Goal: Find specific page/section: Find specific page/section

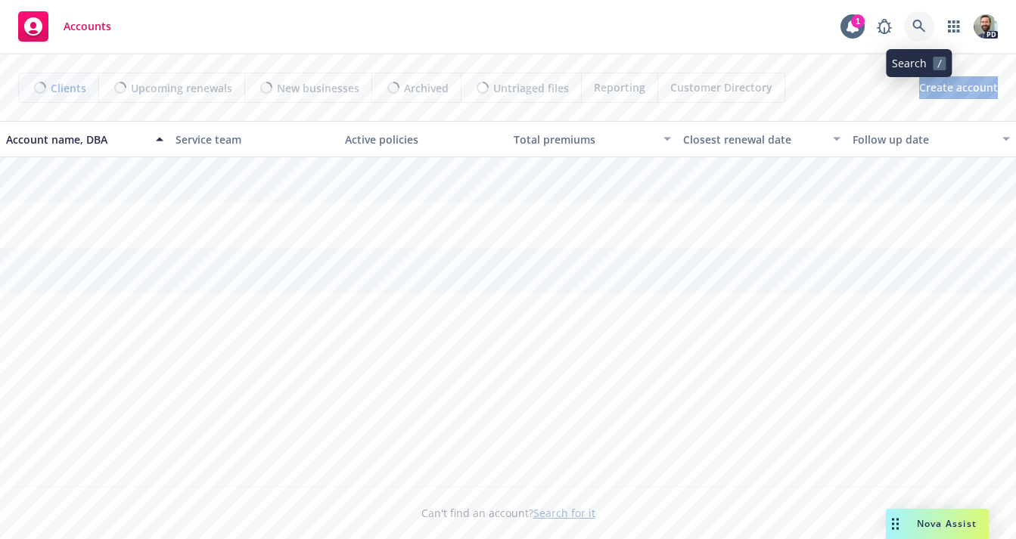
click at [926, 29] on link at bounding box center [919, 26] width 30 height 30
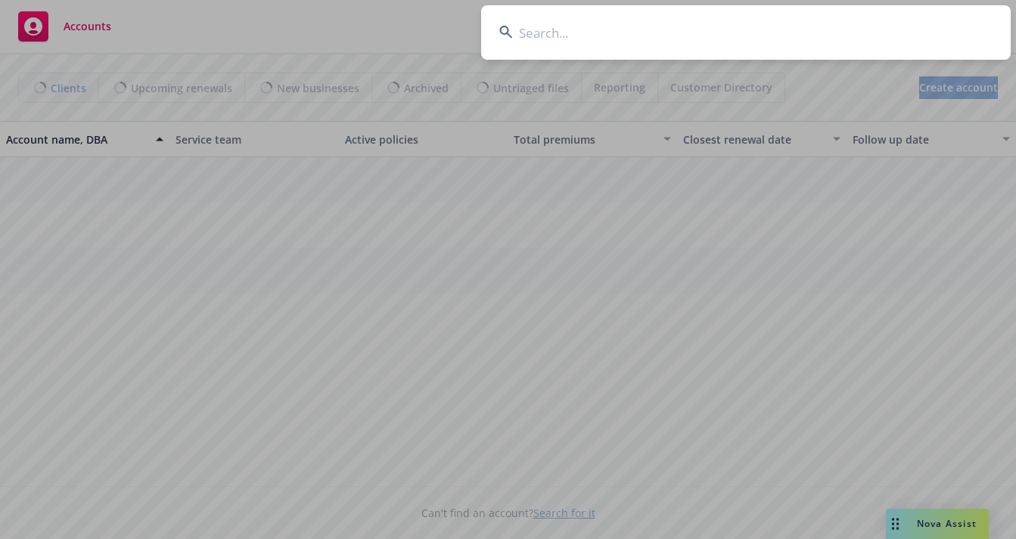
click at [802, 36] on input at bounding box center [745, 32] width 529 height 54
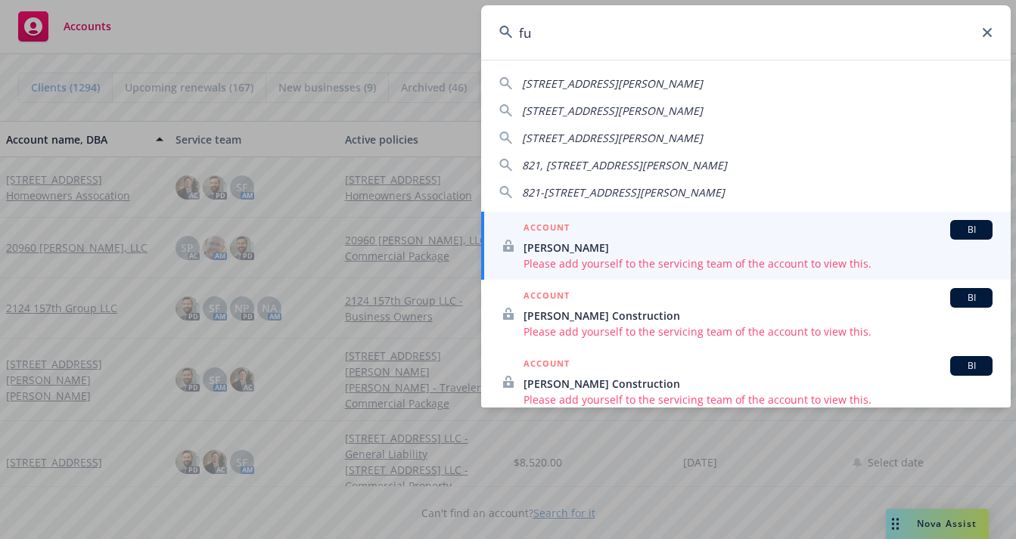
type input "f"
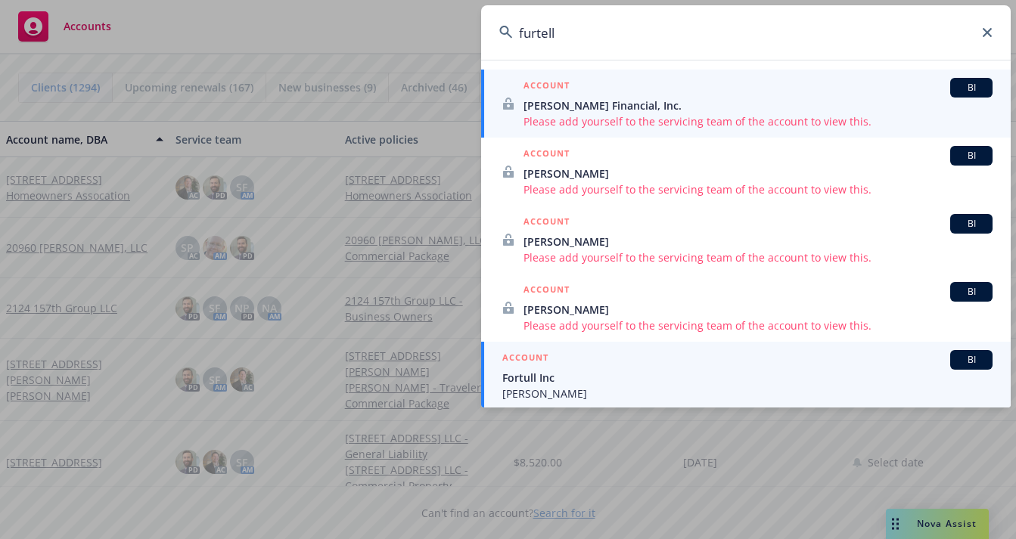
type input "furtell"
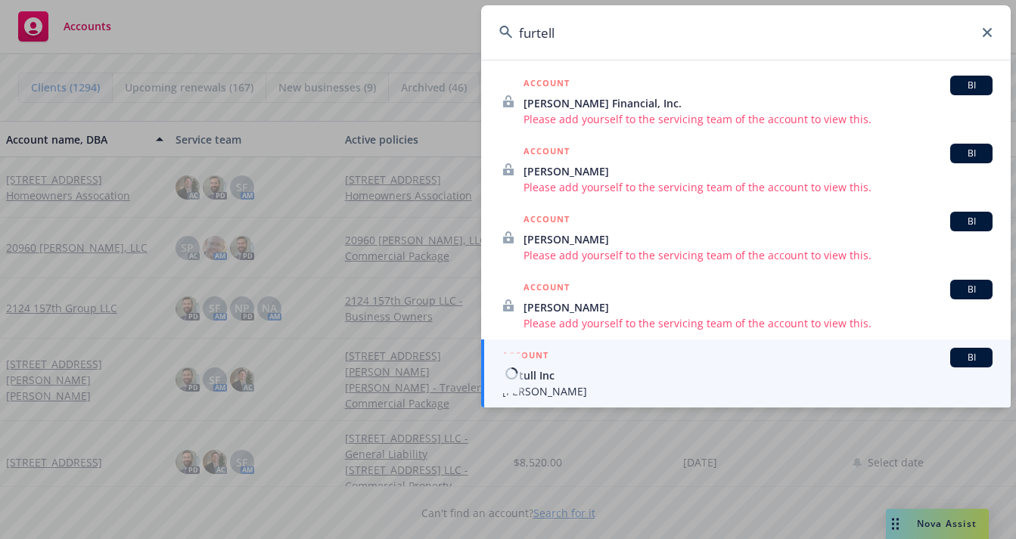
click at [546, 383] on span "[PERSON_NAME]" at bounding box center [747, 391] width 490 height 16
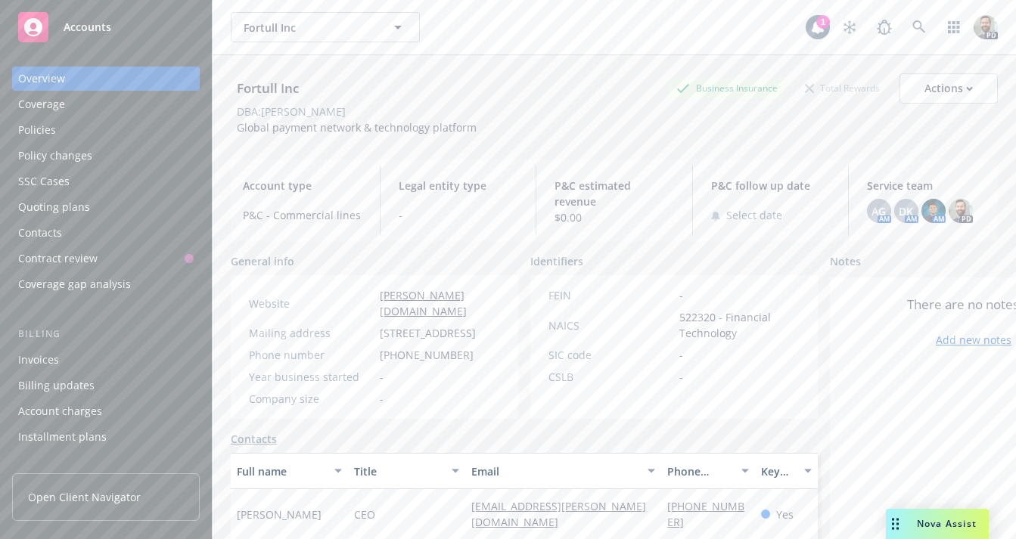
click at [78, 126] on div "Policies" at bounding box center [105, 130] width 175 height 24
